Goal: Task Accomplishment & Management: Manage account settings

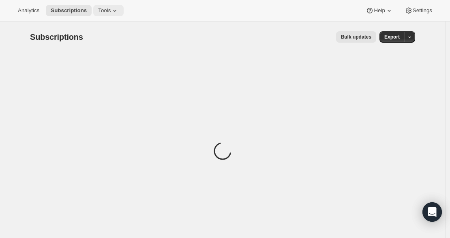
click at [112, 7] on icon at bounding box center [115, 10] width 8 height 8
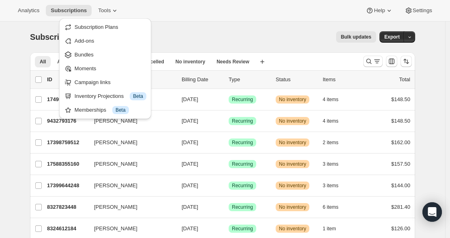
click at [193, 32] on div "Bulk updates" at bounding box center [234, 36] width 283 height 11
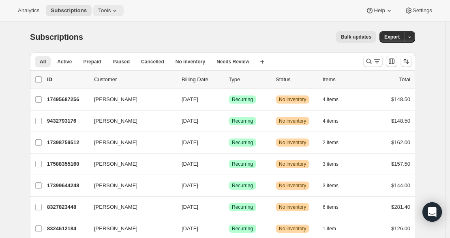
click at [98, 7] on span "Tools" at bounding box center [104, 10] width 13 height 6
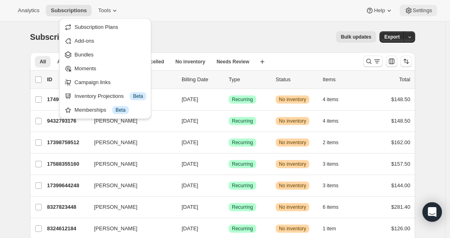
click at [420, 13] on span "Settings" at bounding box center [422, 10] width 19 height 6
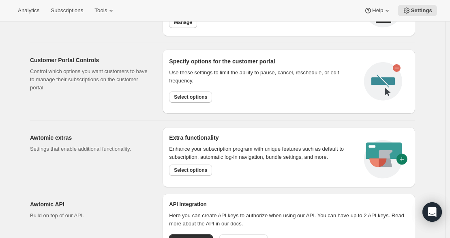
scroll to position [291, 0]
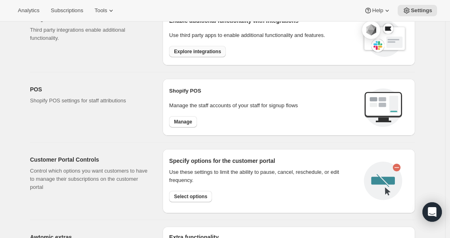
click at [202, 49] on span "Explore integrations" at bounding box center [197, 51] width 47 height 6
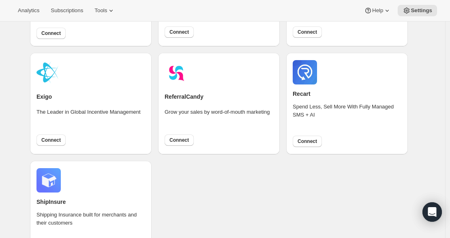
scroll to position [588, 0]
